Goal: Task Accomplishment & Management: Manage account settings

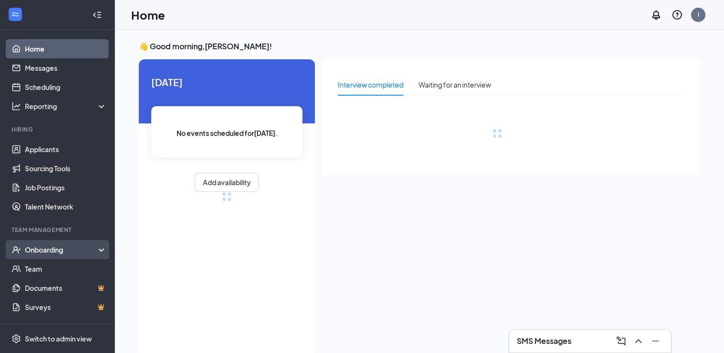
click at [56, 251] on div "Onboarding" at bounding box center [62, 250] width 74 height 10
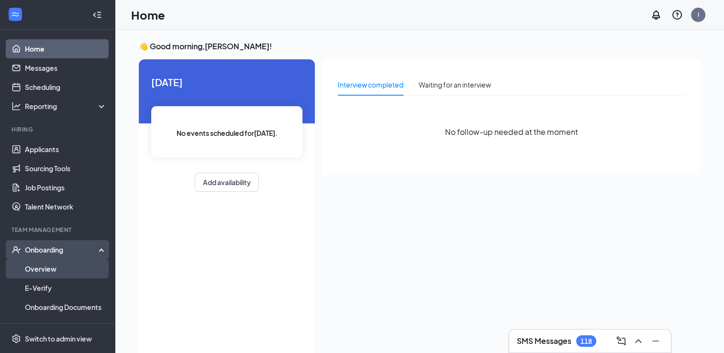
click at [50, 270] on link "Overview" at bounding box center [66, 268] width 82 height 19
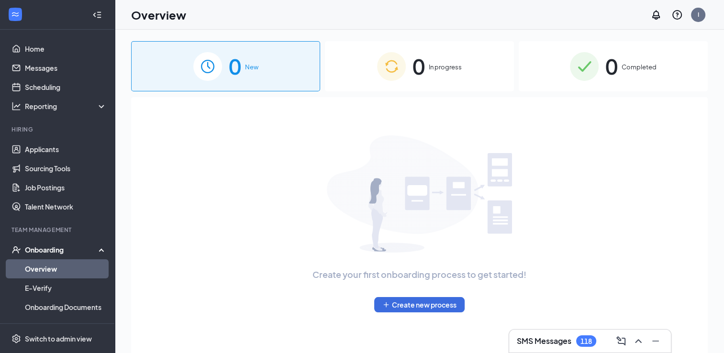
click at [628, 68] on span "Completed" at bounding box center [639, 67] width 35 height 10
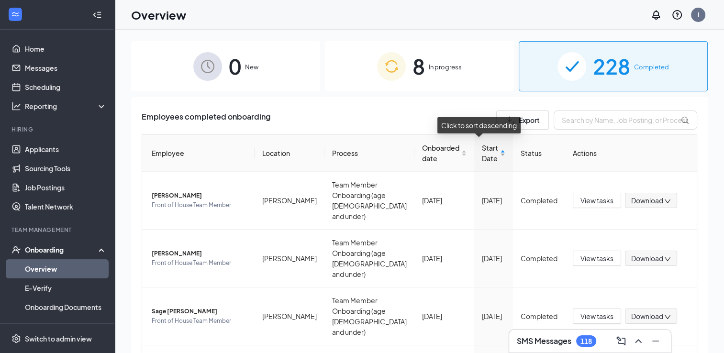
click at [486, 156] on div "Start Date" at bounding box center [493, 153] width 23 height 21
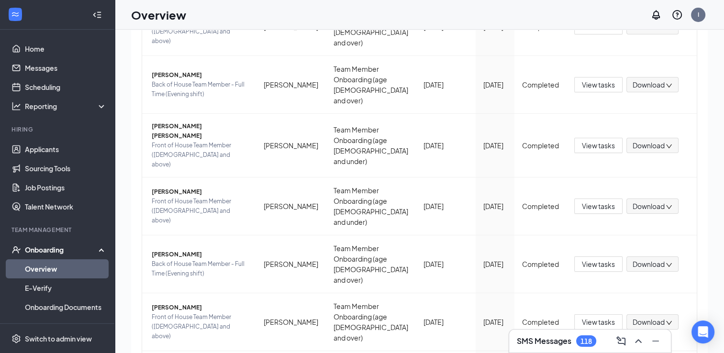
scroll to position [29, 0]
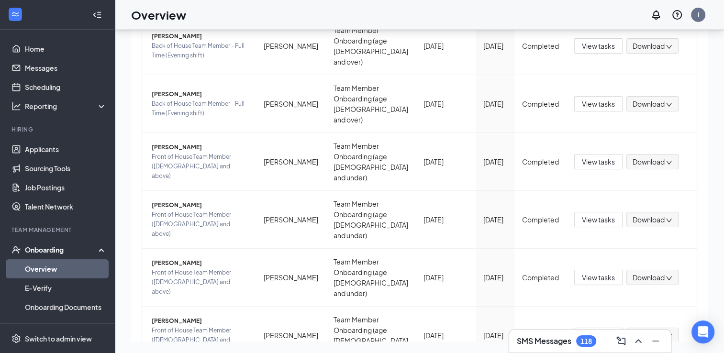
scroll to position [293, 0]
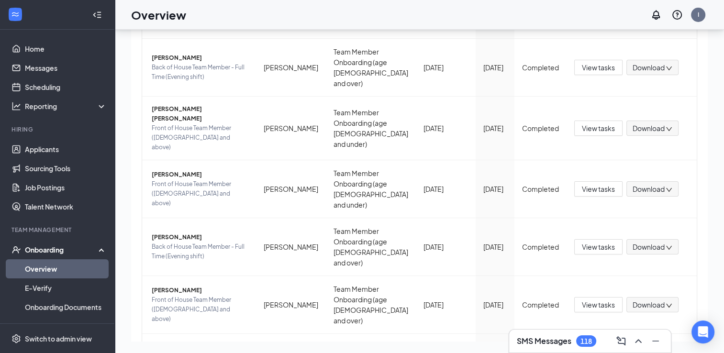
scroll to position [323, 0]
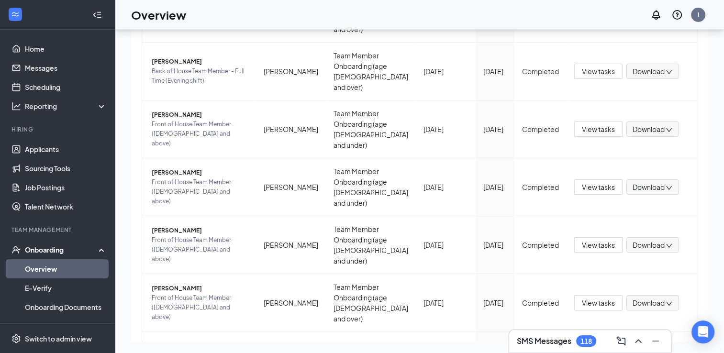
scroll to position [323, 0]
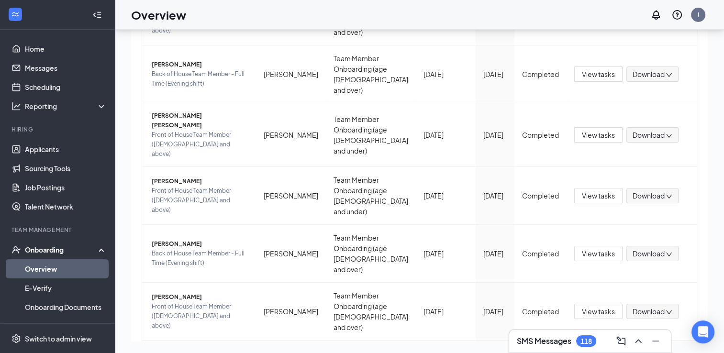
scroll to position [323, 0]
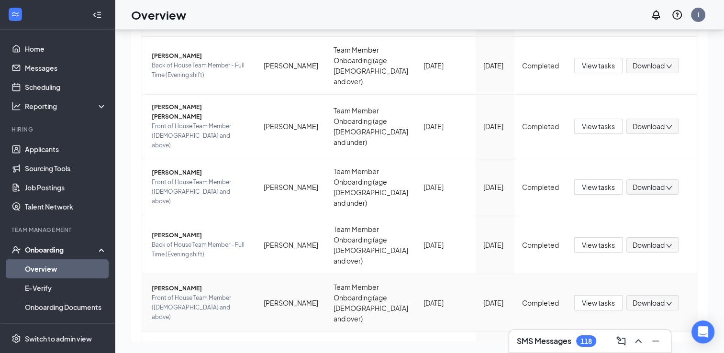
click at [158, 274] on td "[PERSON_NAME] Front of House Team Member ([DEMOGRAPHIC_DATA] and above)" at bounding box center [199, 303] width 114 height 58
